Goal: Task Accomplishment & Management: Manage account settings

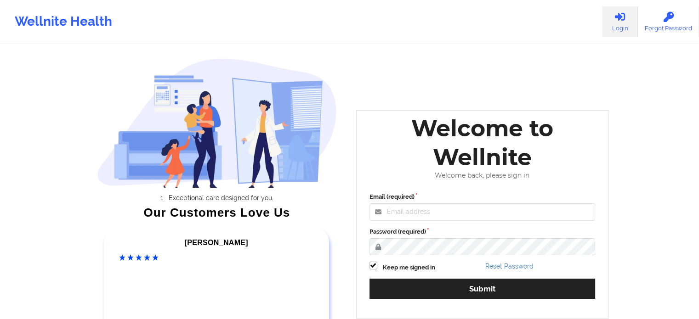
click at [418, 202] on label "Email (required)" at bounding box center [482, 197] width 226 height 9
click at [418, 204] on input "Email (required)" at bounding box center [482, 212] width 226 height 17
click at [419, 210] on input "Email (required)" at bounding box center [482, 212] width 226 height 17
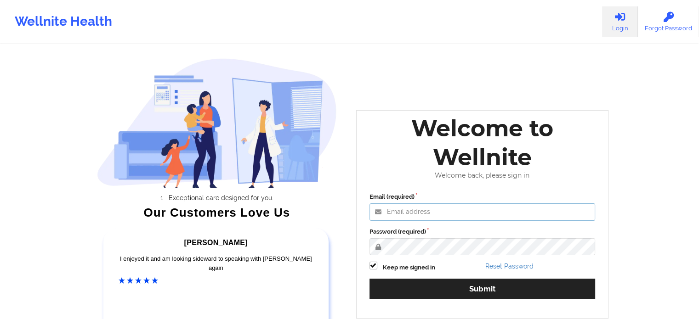
type input "a"
